Goal: Check status: Check status

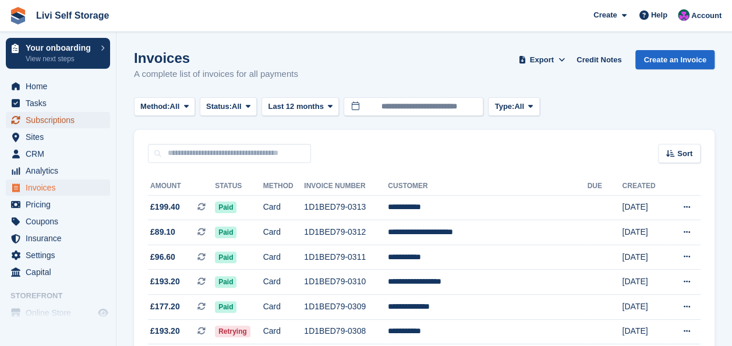
click at [45, 116] on span "Subscriptions" at bounding box center [61, 120] width 70 height 16
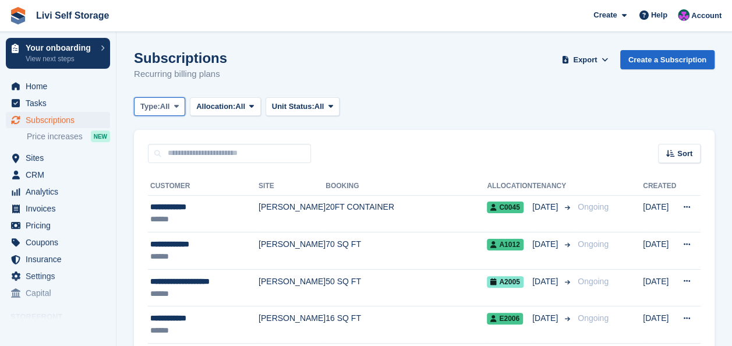
click at [179, 105] on icon at bounding box center [176, 106] width 5 height 8
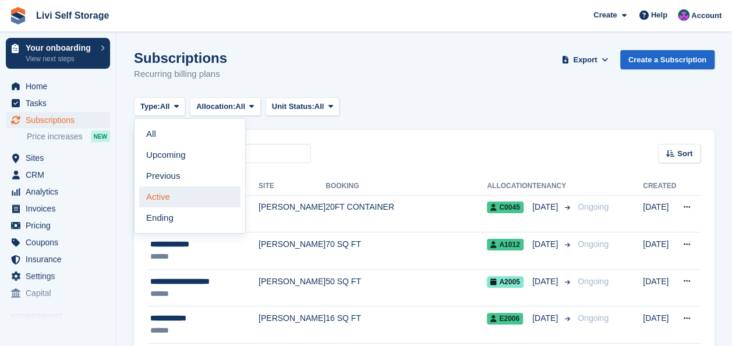
click at [166, 195] on link "Active" at bounding box center [189, 196] width 101 height 21
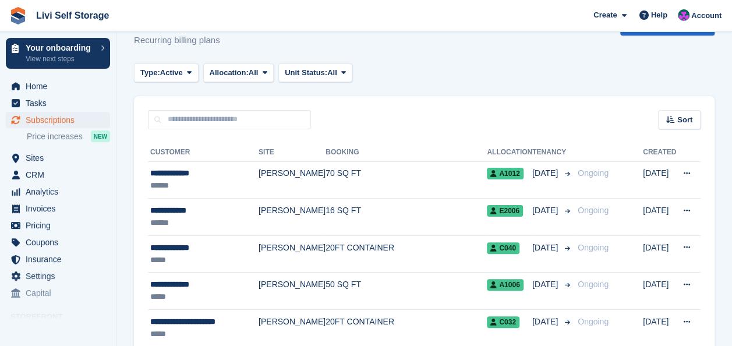
scroll to position [58, 0]
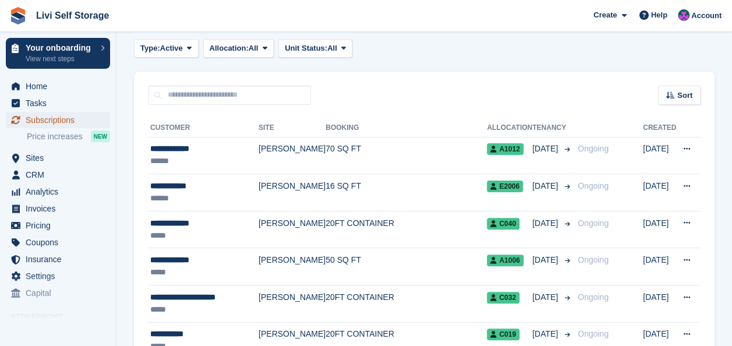
click at [65, 119] on span "Subscriptions" at bounding box center [61, 120] width 70 height 16
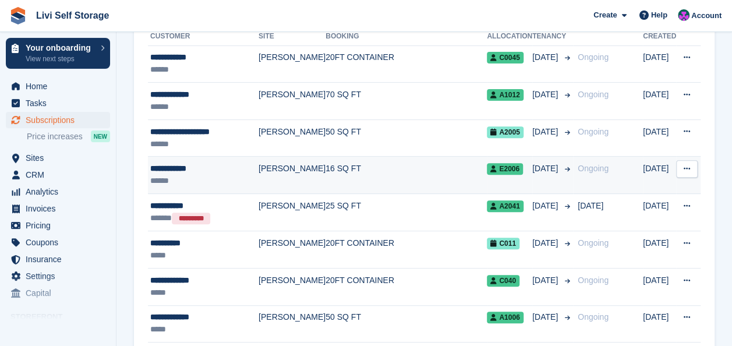
scroll to position [175, 0]
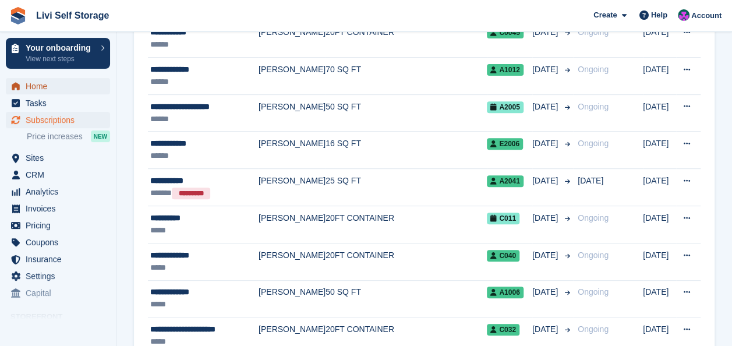
click at [46, 81] on span "Home" at bounding box center [61, 86] width 70 height 16
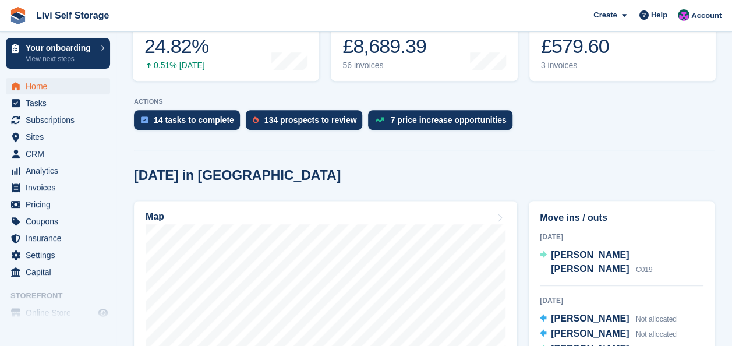
scroll to position [291, 0]
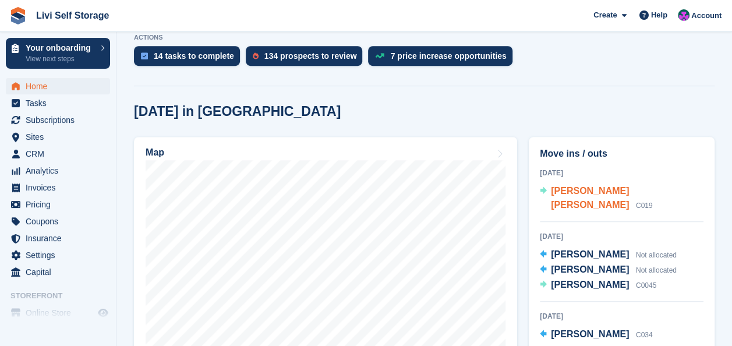
click at [587, 190] on span "Connor Muir" at bounding box center [590, 198] width 78 height 24
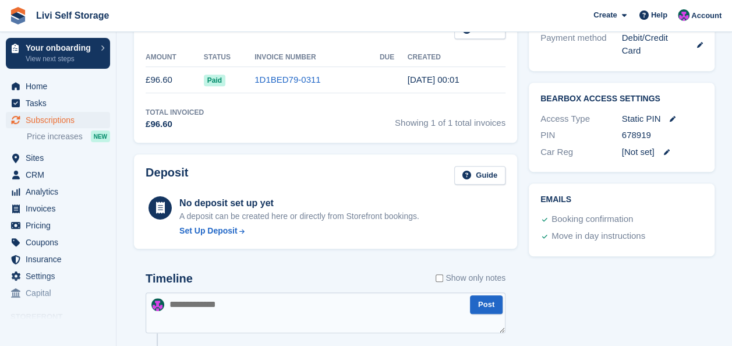
scroll to position [408, 0]
